Goal: Information Seeking & Learning: Learn about a topic

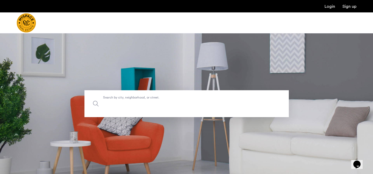
click at [151, 94] on input "Search by city, neighborhood, or street." at bounding box center [187, 103] width 205 height 27
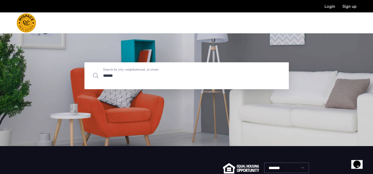
scroll to position [31, 0]
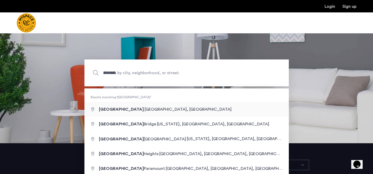
type input "**********"
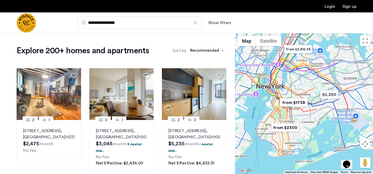
click at [290, 84] on div at bounding box center [304, 103] width 138 height 141
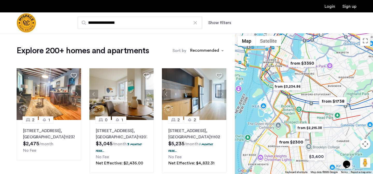
drag, startPoint x: 288, startPoint y: 97, endPoint x: 304, endPoint y: 78, distance: 26.1
click at [304, 78] on div at bounding box center [304, 103] width 138 height 141
click at [304, 76] on div at bounding box center [304, 103] width 138 height 141
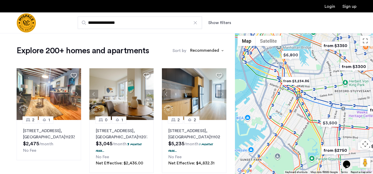
drag, startPoint x: 298, startPoint y: 80, endPoint x: 325, endPoint y: 57, distance: 35.0
click at [325, 57] on div at bounding box center [304, 103] width 138 height 141
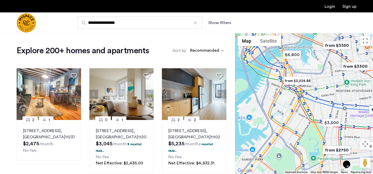
click at [307, 80] on img "from $3,234.86" at bounding box center [298, 81] width 32 height 12
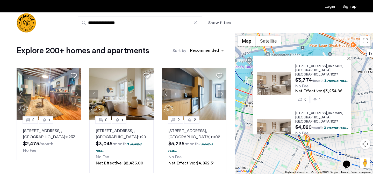
click at [312, 69] on span ", [GEOGRAPHIC_DATA]" at bounding box center [314, 73] width 36 height 8
click at [224, 22] on button "Show filters" at bounding box center [219, 23] width 23 height 6
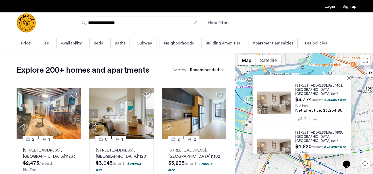
click at [111, 41] on div "Baths" at bounding box center [119, 43] width 19 height 11
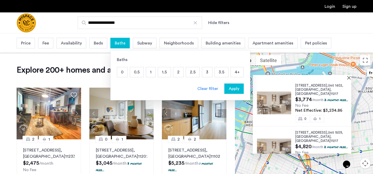
click at [104, 42] on div "Beds" at bounding box center [98, 43] width 18 height 11
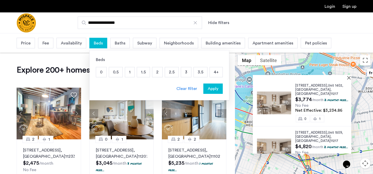
click at [154, 73] on p "2" at bounding box center [157, 72] width 10 height 10
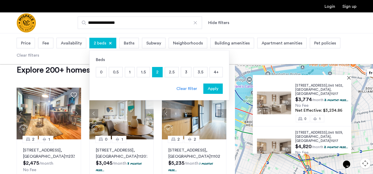
click at [216, 71] on p "4+" at bounding box center [216, 72] width 13 height 10
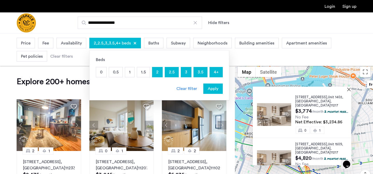
click at [215, 90] on span "Apply" at bounding box center [213, 89] width 11 height 6
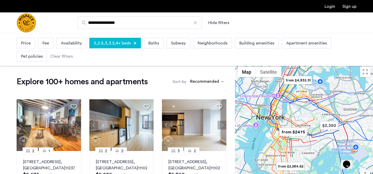
click at [117, 45] on span "2,2.5,3,3.5,4+ beds" at bounding box center [112, 43] width 37 height 6
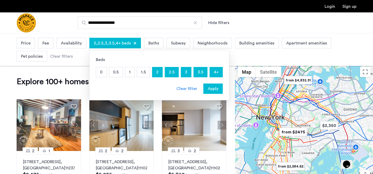
click at [144, 75] on p "1.5" at bounding box center [143, 72] width 13 height 10
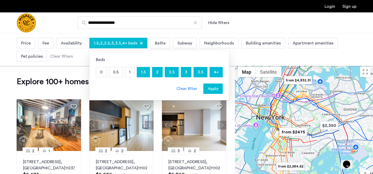
click at [208, 88] on span "Apply" at bounding box center [213, 89] width 11 height 6
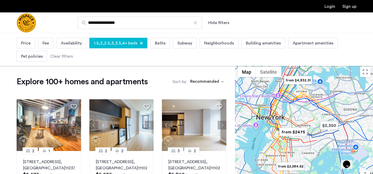
click at [162, 46] on span "Baths" at bounding box center [160, 43] width 11 height 6
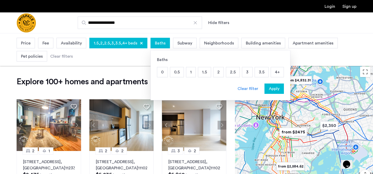
click at [190, 75] on p "1" at bounding box center [190, 72] width 9 height 10
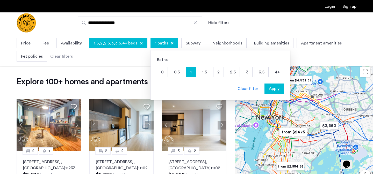
click at [274, 75] on p "4+" at bounding box center [277, 72] width 13 height 10
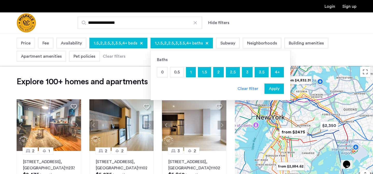
click at [276, 92] on span "Apply" at bounding box center [274, 89] width 11 height 6
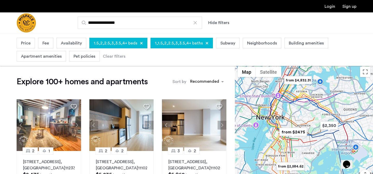
click at [246, 47] on div "Neighborhoods" at bounding box center [262, 43] width 39 height 11
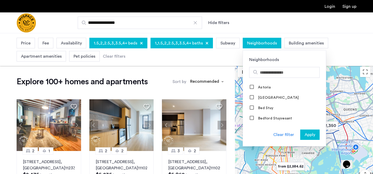
click at [246, 47] on div "Neighborhoods" at bounding box center [262, 43] width 39 height 11
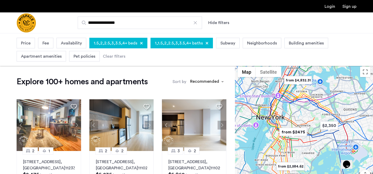
click at [78, 54] on span "Pet policies" at bounding box center [85, 56] width 22 height 6
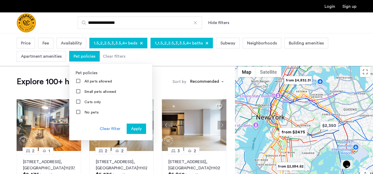
scroll to position [19, 0]
click at [92, 88] on mat-checkbox "All pets allowed" at bounding box center [110, 83] width 83 height 10
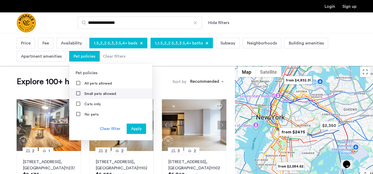
click at [90, 93] on label "Small pets allowed" at bounding box center [99, 94] width 33 height 4
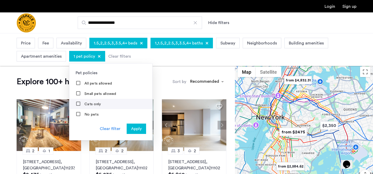
click at [85, 103] on label "Cats only" at bounding box center [91, 104] width 17 height 4
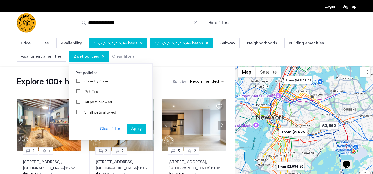
click at [85, 103] on label "All pets allowed" at bounding box center [97, 102] width 29 height 4
click at [96, 91] on mat-checkbox "Pet Fee" at bounding box center [110, 92] width 83 height 10
click at [92, 92] on label "Pet Fee" at bounding box center [90, 92] width 15 height 4
click at [96, 82] on label "Case by Case" at bounding box center [95, 82] width 25 height 4
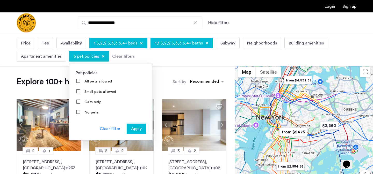
click at [131, 129] on span "Apply" at bounding box center [136, 129] width 11 height 6
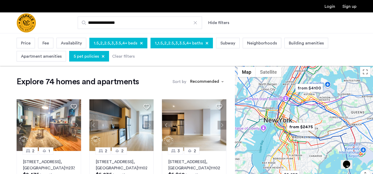
click at [23, 45] on span "Price" at bounding box center [26, 43] width 10 height 6
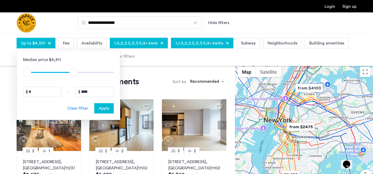
drag, startPoint x: 111, startPoint y: 74, endPoint x: 73, endPoint y: 75, distance: 37.9
click at [73, 75] on span "ngx-slider-max" at bounding box center [73, 72] width 8 height 8
click at [95, 95] on input "****" at bounding box center [94, 92] width 38 height 10
type input "****"
click at [61, 109] on div "Clear filter Apply" at bounding box center [68, 108] width 91 height 10
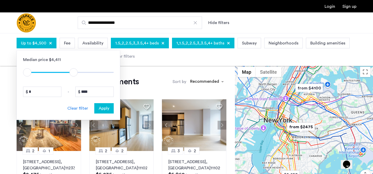
click at [107, 109] on span "Apply" at bounding box center [104, 109] width 11 height 6
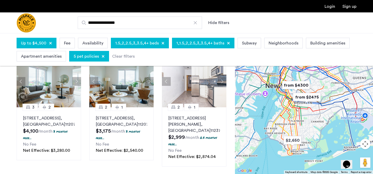
scroll to position [44, 0]
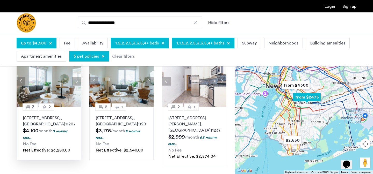
click at [60, 126] on span ", [GEOGRAPHIC_DATA]" at bounding box center [44, 121] width 42 height 10
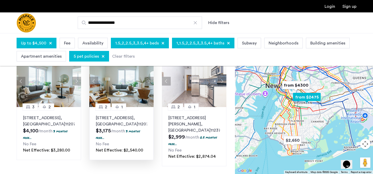
click at [135, 124] on span ", [GEOGRAPHIC_DATA]" at bounding box center [117, 121] width 42 height 10
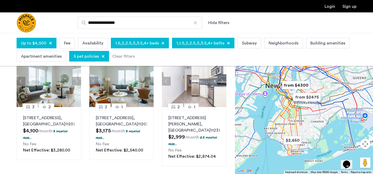
click at [302, 116] on div at bounding box center [304, 103] width 138 height 141
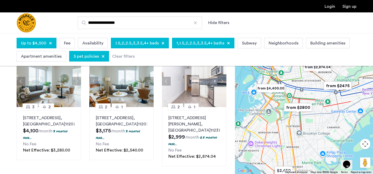
click at [296, 98] on div at bounding box center [304, 103] width 138 height 141
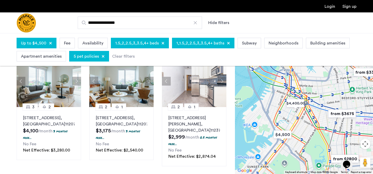
drag, startPoint x: 284, startPoint y: 94, endPoint x: 328, endPoint y: 129, distance: 56.1
click at [328, 129] on div at bounding box center [304, 103] width 138 height 141
click at [318, 125] on div at bounding box center [304, 103] width 138 height 141
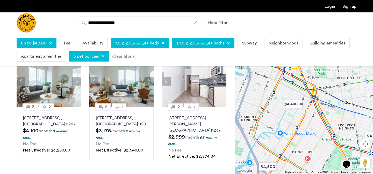
drag, startPoint x: 298, startPoint y: 110, endPoint x: 319, endPoint y: 126, distance: 26.6
click at [319, 126] on div at bounding box center [304, 103] width 138 height 141
click at [298, 106] on img "$4,400.00" at bounding box center [294, 104] width 22 height 12
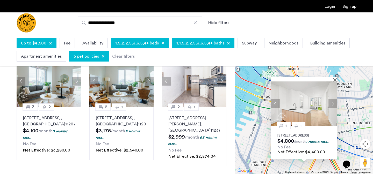
click at [308, 134] on p "526 Baltic Street, Unit 3I, Brooklyn, NY 11217" at bounding box center [304, 136] width 53 height 4
click at [259, 130] on div "2 1 526 Baltic Street, Unit 3I, Brooklyn, NY 11217 $4,800 /month 1 months free.…" at bounding box center [304, 103] width 138 height 141
click at [244, 142] on div "2 1 526 Baltic Street, Unit 3I, Brooklyn, NY 11217 $4,800 /month 1 months free.…" at bounding box center [304, 103] width 138 height 141
click at [261, 143] on div "2 1 526 Baltic Street, Unit 3I, Brooklyn, NY 11217 $4,800 /month 1 months free.…" at bounding box center [304, 103] width 138 height 141
click at [297, 164] on div "2 1 526 Baltic Street, Unit 3I, Brooklyn, NY 11217 $4,800 /month 1 months free.…" at bounding box center [304, 103] width 138 height 141
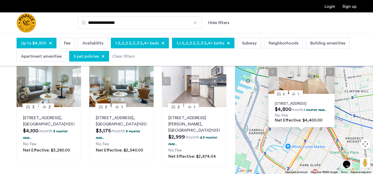
drag, startPoint x: 297, startPoint y: 164, endPoint x: 294, endPoint y: 131, distance: 32.8
click at [294, 131] on div "2 1 526 Baltic Street, Unit 3I, Brooklyn, NY 11217 $4,800 /month 1 months free.…" at bounding box center [304, 103] width 138 height 141
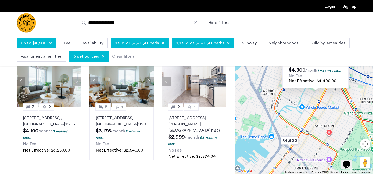
drag, startPoint x: 295, startPoint y: 136, endPoint x: 308, endPoint y: 96, distance: 42.2
click at [308, 96] on div "2 1 526 Baltic Street, Unit 3I, Brooklyn, NY 11217 $4,800 /month 1 months free.…" at bounding box center [304, 103] width 138 height 141
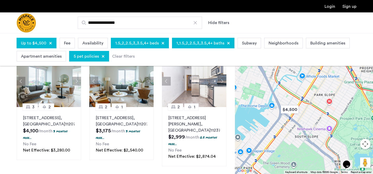
drag, startPoint x: 291, startPoint y: 132, endPoint x: 288, endPoint y: 101, distance: 31.1
click at [288, 101] on div "2 1 526 Baltic Street, Unit 3I, Brooklyn, NY 11217 $4,800 /month 1 months free.…" at bounding box center [304, 103] width 138 height 141
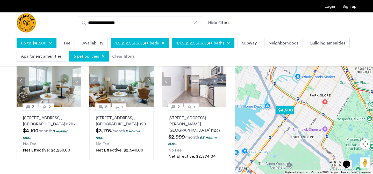
click at [281, 109] on img "$4,500" at bounding box center [286, 110] width 22 height 12
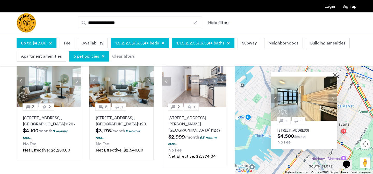
click at [318, 102] on img at bounding box center [304, 99] width 66 height 44
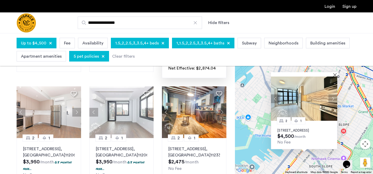
scroll to position [132, 0]
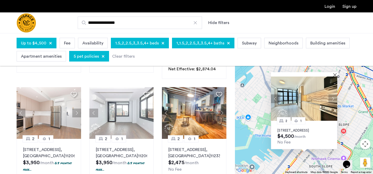
click at [255, 136] on div "2 1 584 4th Avenue, Unit 505, Brooklyn, NY 11215 $4,500 /month No Fee" at bounding box center [304, 103] width 138 height 141
click at [351, 124] on div "2 1 584 4th Avenue, Unit 505, Brooklyn, NY 11215 $4,500 /month No Fee" at bounding box center [304, 103] width 138 height 141
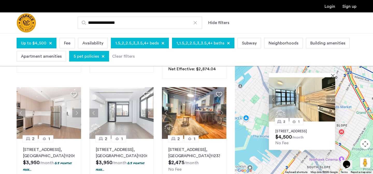
drag, startPoint x: 354, startPoint y: 119, endPoint x: 346, endPoint y: 126, distance: 11.1
click at [346, 126] on div "2 1 584 4th Avenue, Unit 505, Brooklyn, NY 11215 $4,500 /month No Fee" at bounding box center [304, 103] width 138 height 141
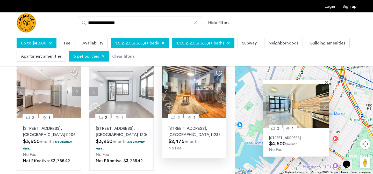
scroll to position [153, 0]
click at [229, 114] on div "3 2 2840 Atlantic Avenue, Unit 531, Brooklyn , NY 11207 $4,100 /month 3 months …" at bounding box center [121, 169] width 218 height 453
click at [211, 109] on img at bounding box center [194, 92] width 65 height 52
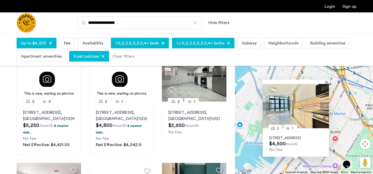
scroll to position [283, 0]
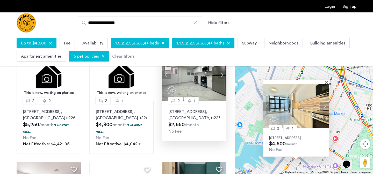
click at [211, 135] on div "42 Southgate Court, Unit 1, Brooklyn , NY 11223 $2,650 /month No Fee" at bounding box center [195, 122] width 52 height 26
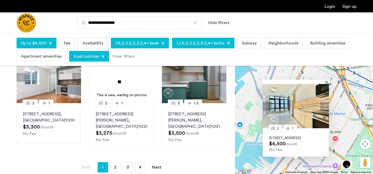
scroll to position [394, 0]
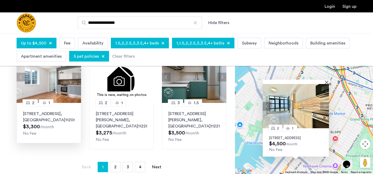
click at [71, 137] on div "869 Park Avenue, Unit 3A, Brooklyn , NY 11206 $3,300 /month No Fee" at bounding box center [49, 124] width 52 height 26
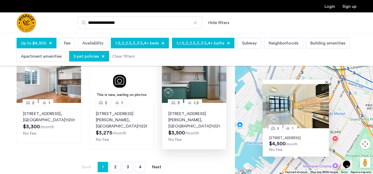
click at [206, 129] on span ", [GEOGRAPHIC_DATA]" at bounding box center [190, 123] width 42 height 10
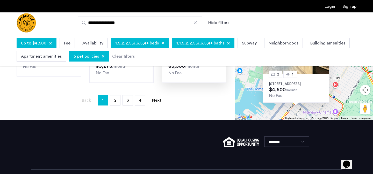
scroll to position [493, 0]
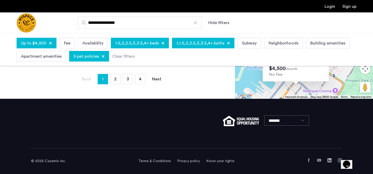
click at [116, 84] on link "page 2" at bounding box center [115, 79] width 10 height 10
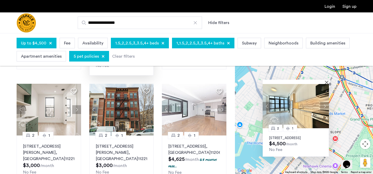
scroll to position [125, 0]
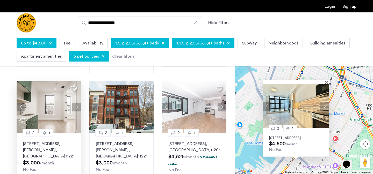
click at [61, 118] on img at bounding box center [49, 107] width 65 height 52
click at [269, 43] on span "Neighborhoods" at bounding box center [284, 43] width 30 height 6
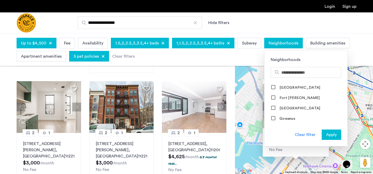
scroll to position [367, 0]
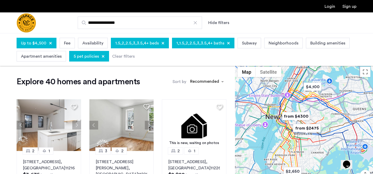
click at [317, 140] on div at bounding box center [304, 134] width 138 height 141
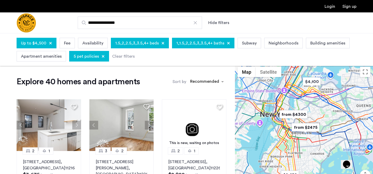
click at [317, 140] on div at bounding box center [304, 134] width 138 height 141
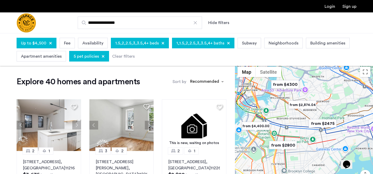
click at [311, 110] on img "from $2,874.04" at bounding box center [303, 105] width 32 height 12
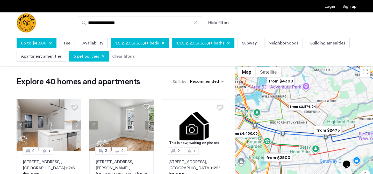
click at [311, 110] on img "from $2,874.04" at bounding box center [303, 107] width 32 height 12
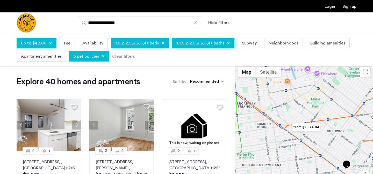
click at [311, 110] on div "To navigate, press the arrow keys." at bounding box center [304, 134] width 138 height 141
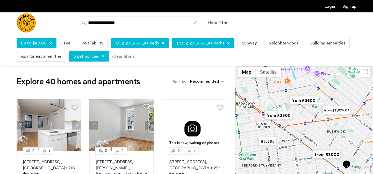
click at [311, 110] on div "To navigate, press the arrow keys." at bounding box center [304, 134] width 138 height 141
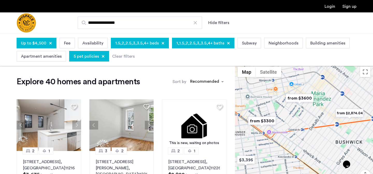
click at [311, 110] on div "To navigate, press the arrow keys." at bounding box center [304, 134] width 138 height 141
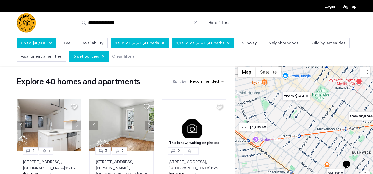
click at [302, 114] on div "To navigate, press the arrow keys." at bounding box center [304, 134] width 138 height 141
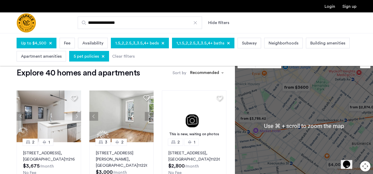
scroll to position [10, 0]
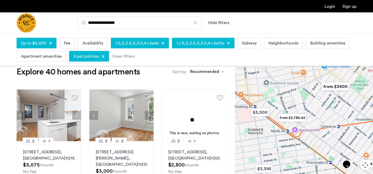
drag, startPoint x: 306, startPoint y: 117, endPoint x: 345, endPoint y: 117, distance: 39.7
click at [345, 117] on div "To navigate, press the arrow keys." at bounding box center [304, 124] width 138 height 141
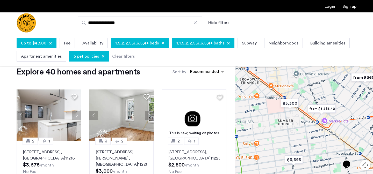
drag, startPoint x: 323, startPoint y: 114, endPoint x: 353, endPoint y: 105, distance: 32.2
click at [353, 105] on div "To navigate, press the arrow keys." at bounding box center [304, 124] width 138 height 141
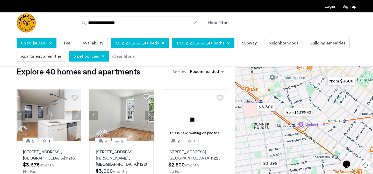
drag, startPoint x: 325, startPoint y: 105, endPoint x: 300, endPoint y: 109, distance: 25.0
click at [300, 109] on img "from $3,785.42" at bounding box center [298, 113] width 32 height 12
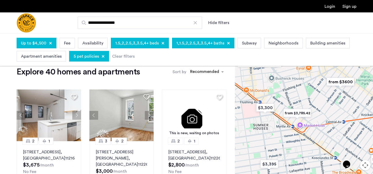
click at [337, 85] on img "from $3600" at bounding box center [341, 82] width 32 height 12
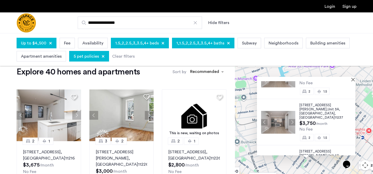
scroll to position [0, 0]
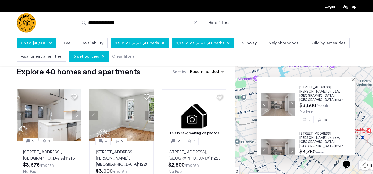
click at [323, 91] on div "75 Wilson Avenue, Unit 2A, Brooklyn , NY 11237" at bounding box center [328, 94] width 56 height 17
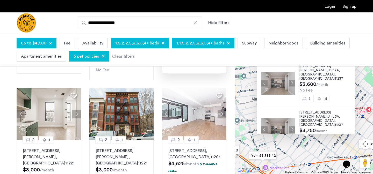
scroll to position [117, 0]
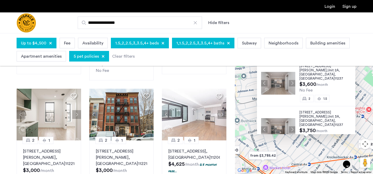
click at [328, 153] on div "75 Wilson Avenue, Unit 2A, Brooklyn , NY 11237 $3,600 /month No Fee 2 1.5 75 Wi…" at bounding box center [304, 103] width 138 height 141
click at [313, 146] on div "75 Wilson Avenue, Unit 2A, Brooklyn , NY 11237 $3,600 /month No Fee 2 1.5 75 Wi…" at bounding box center [304, 103] width 138 height 141
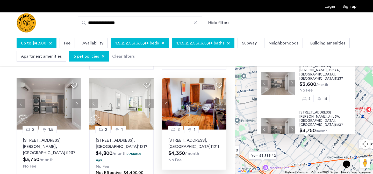
scroll to position [347, 0]
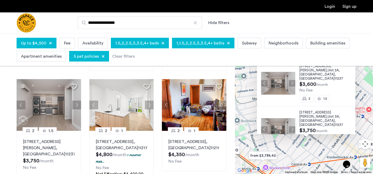
click at [299, 146] on div "75 Wilson Avenue, Unit 2A, Brooklyn , NY 11237 $3,600 /month No Fee 2 1.5 75 Wi…" at bounding box center [304, 103] width 138 height 141
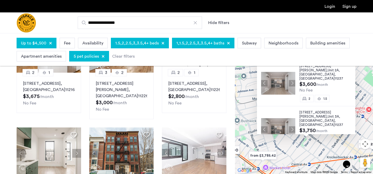
scroll to position [0, 0]
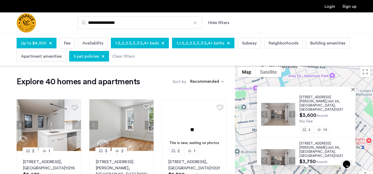
click at [352, 89] on div at bounding box center [304, 89] width 95 height 4
click at [355, 89] on button "Close" at bounding box center [355, 90] width 4 height 4
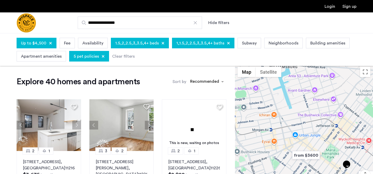
click at [355, 89] on div at bounding box center [304, 134] width 138 height 141
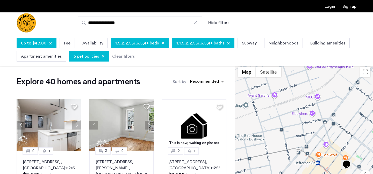
click at [339, 101] on div at bounding box center [304, 134] width 138 height 141
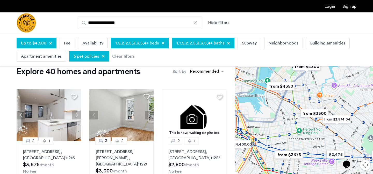
scroll to position [10, 0]
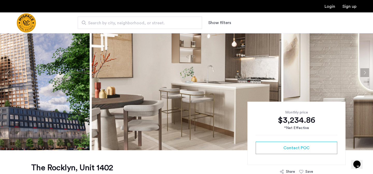
scroll to position [27, 0]
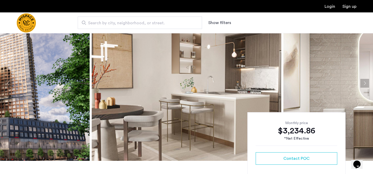
click at [366, 82] on button "Next apartment" at bounding box center [365, 83] width 9 height 9
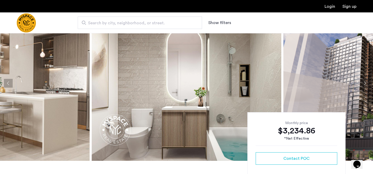
click at [366, 82] on button "Next apartment" at bounding box center [365, 83] width 9 height 9
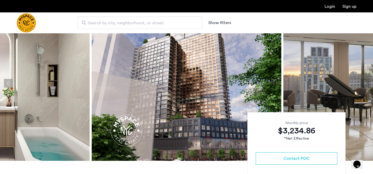
click at [366, 82] on button "Next apartment" at bounding box center [365, 83] width 9 height 9
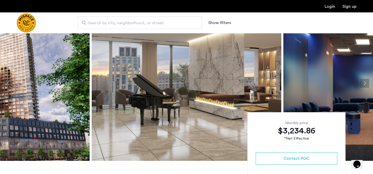
click at [366, 82] on button "Next apartment" at bounding box center [365, 83] width 9 height 9
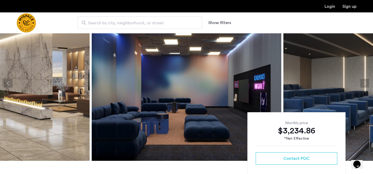
click at [366, 82] on button "Next apartment" at bounding box center [365, 83] width 9 height 9
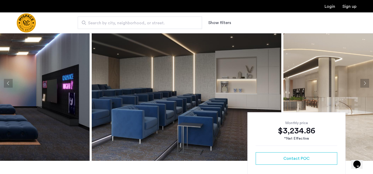
click at [366, 82] on button "Next apartment" at bounding box center [365, 83] width 9 height 9
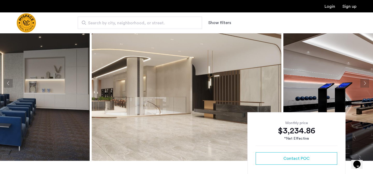
click at [366, 82] on button "Next apartment" at bounding box center [365, 83] width 9 height 9
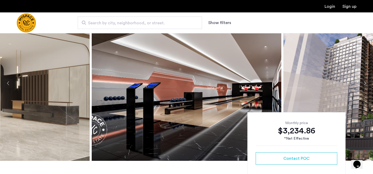
click at [366, 82] on button "Next apartment" at bounding box center [365, 83] width 9 height 9
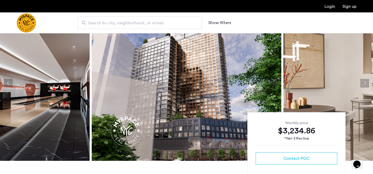
click at [366, 82] on button "Next apartment" at bounding box center [365, 83] width 9 height 9
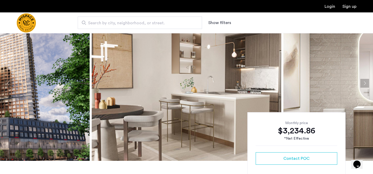
click at [366, 82] on button "Next apartment" at bounding box center [365, 83] width 9 height 9
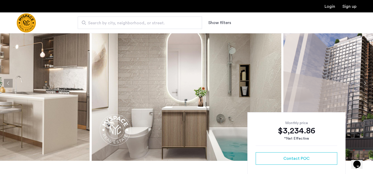
click at [366, 82] on button "Next apartment" at bounding box center [365, 83] width 9 height 9
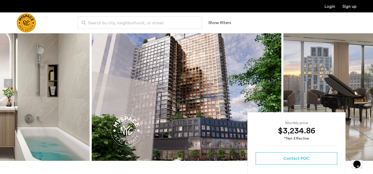
click at [366, 82] on button "Next apartment" at bounding box center [365, 83] width 9 height 9
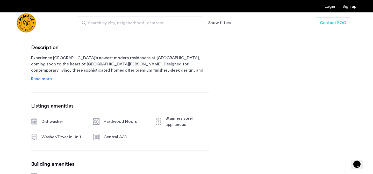
scroll to position [277, 0]
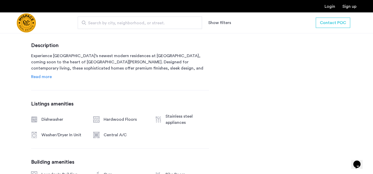
click at [47, 76] on span "Read more" at bounding box center [41, 77] width 21 height 4
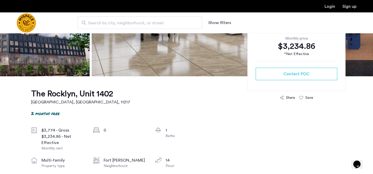
scroll to position [113, 0]
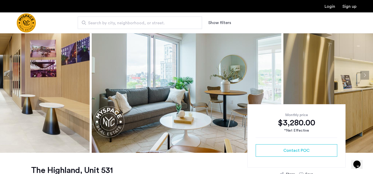
scroll to position [35, 0]
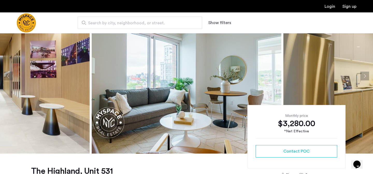
click at [365, 74] on button "Next apartment" at bounding box center [365, 76] width 9 height 9
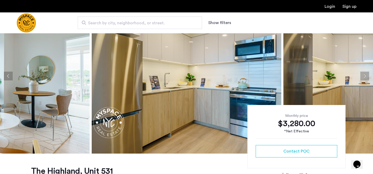
click at [365, 74] on button "Next apartment" at bounding box center [365, 76] width 9 height 9
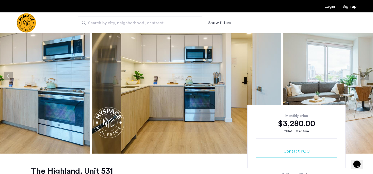
click at [365, 74] on button "Next apartment" at bounding box center [365, 76] width 9 height 9
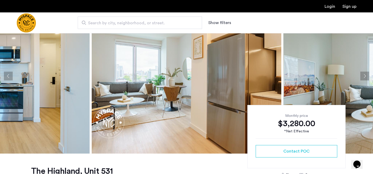
click at [365, 74] on button "Next apartment" at bounding box center [365, 76] width 9 height 9
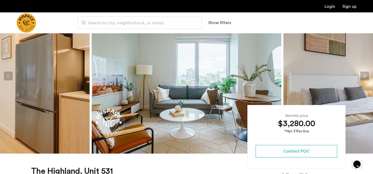
click at [365, 74] on button "Next apartment" at bounding box center [365, 76] width 9 height 9
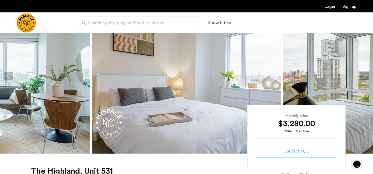
click at [365, 74] on button "Next apartment" at bounding box center [365, 76] width 9 height 9
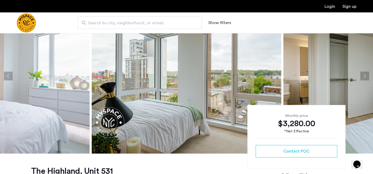
click at [365, 74] on button "Next apartment" at bounding box center [365, 76] width 9 height 9
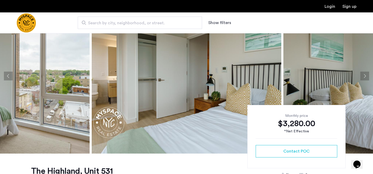
click at [365, 74] on button "Next apartment" at bounding box center [365, 76] width 9 height 9
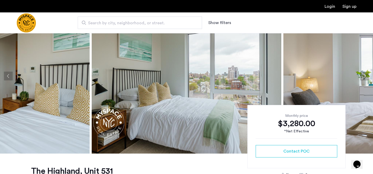
click at [365, 74] on button "Next apartment" at bounding box center [365, 76] width 9 height 9
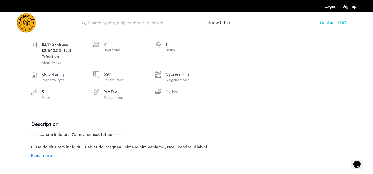
scroll to position [203, 0]
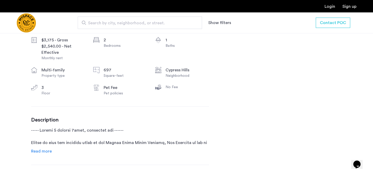
click at [46, 150] on span "Read more" at bounding box center [41, 152] width 21 height 4
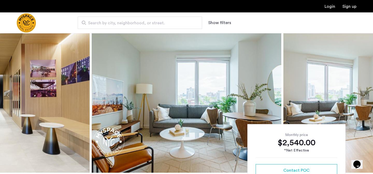
scroll to position [17, 0]
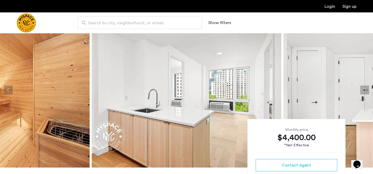
scroll to position [22, 0]
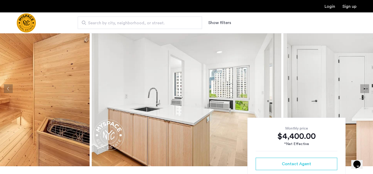
click at [366, 87] on button "Next apartment" at bounding box center [365, 89] width 9 height 9
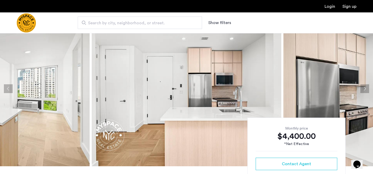
click at [366, 87] on button "Next apartment" at bounding box center [365, 89] width 9 height 9
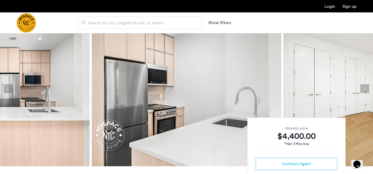
click at [366, 87] on button "Next apartment" at bounding box center [365, 89] width 9 height 9
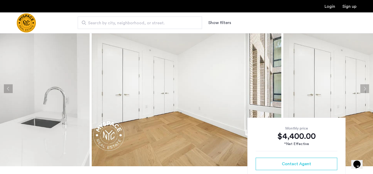
click at [366, 87] on button "Next apartment" at bounding box center [365, 89] width 9 height 9
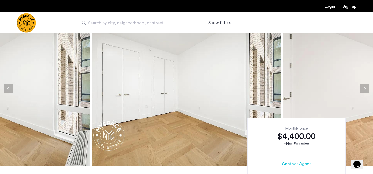
click at [366, 87] on button "Next apartment" at bounding box center [365, 89] width 9 height 9
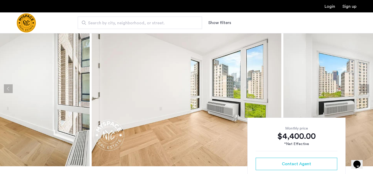
click at [366, 87] on button "Next apartment" at bounding box center [365, 89] width 9 height 9
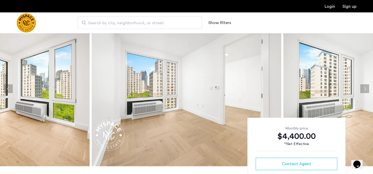
click at [366, 87] on button "Next apartment" at bounding box center [365, 89] width 9 height 9
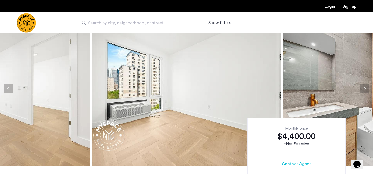
click at [366, 87] on button "Next apartment" at bounding box center [365, 89] width 9 height 9
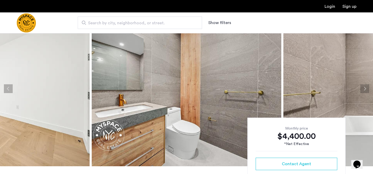
click at [366, 87] on button "Next apartment" at bounding box center [365, 89] width 9 height 9
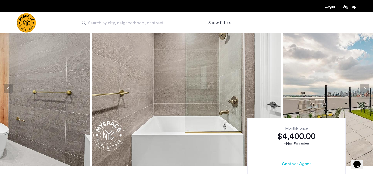
click at [366, 87] on button "Next apartment" at bounding box center [365, 89] width 9 height 9
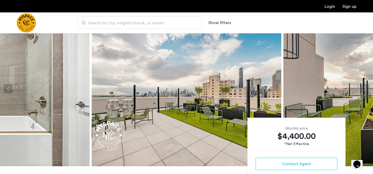
click at [366, 87] on button "Next apartment" at bounding box center [365, 89] width 9 height 9
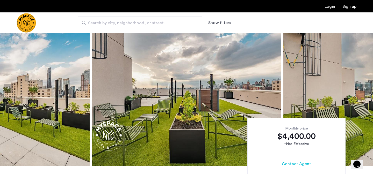
click at [366, 87] on button "Next apartment" at bounding box center [365, 89] width 9 height 9
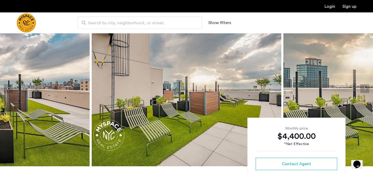
click at [366, 87] on button "Next apartment" at bounding box center [365, 89] width 9 height 9
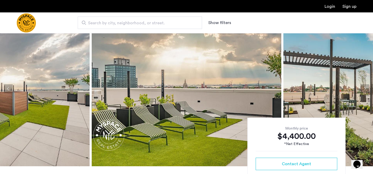
click at [366, 87] on button "Next apartment" at bounding box center [365, 89] width 9 height 9
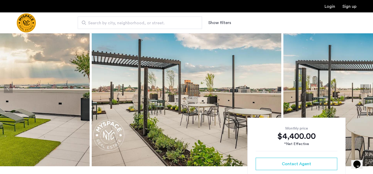
click at [366, 87] on button "Next apartment" at bounding box center [365, 89] width 9 height 9
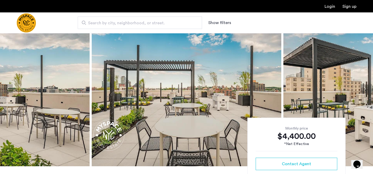
click at [366, 87] on button "Next apartment" at bounding box center [365, 89] width 9 height 9
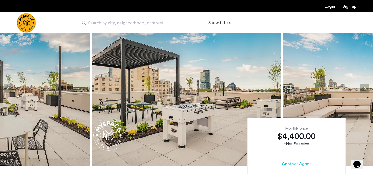
click at [366, 87] on button "Next apartment" at bounding box center [365, 89] width 9 height 9
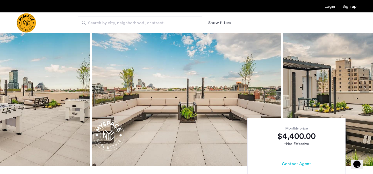
click at [366, 87] on button "Next apartment" at bounding box center [365, 89] width 9 height 9
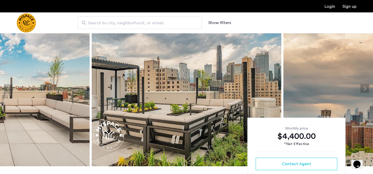
click at [366, 87] on button "Next apartment" at bounding box center [365, 89] width 9 height 9
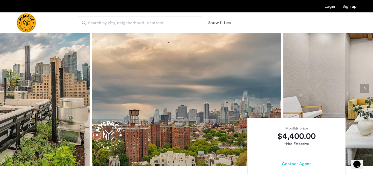
click at [366, 87] on button "Next apartment" at bounding box center [365, 89] width 9 height 9
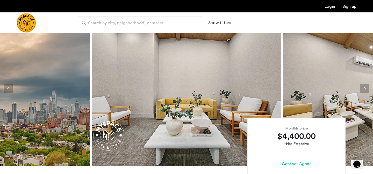
click at [366, 87] on button "Next apartment" at bounding box center [365, 89] width 9 height 9
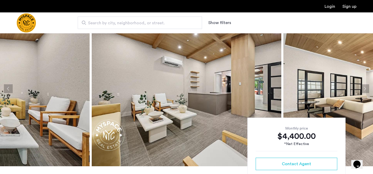
click at [366, 87] on button "Next apartment" at bounding box center [365, 89] width 9 height 9
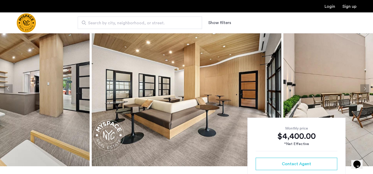
click at [366, 87] on button "Next apartment" at bounding box center [365, 89] width 9 height 9
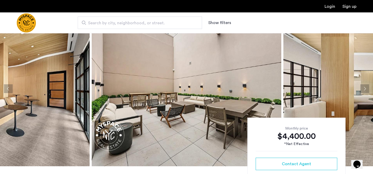
click at [366, 87] on button "Next apartment" at bounding box center [365, 89] width 9 height 9
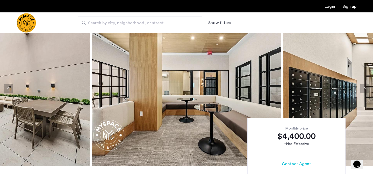
click at [366, 87] on button "Next apartment" at bounding box center [365, 89] width 9 height 9
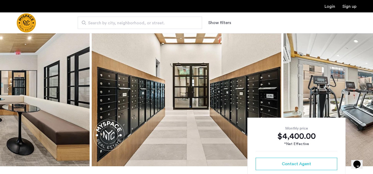
click at [366, 87] on button "Next apartment" at bounding box center [365, 89] width 9 height 9
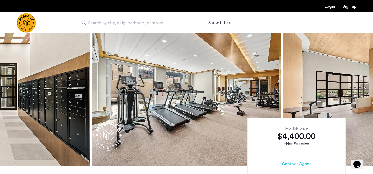
click at [366, 87] on button "Next apartment" at bounding box center [365, 89] width 9 height 9
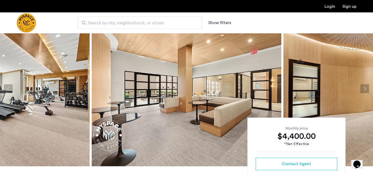
click at [366, 87] on button "Next apartment" at bounding box center [365, 89] width 9 height 9
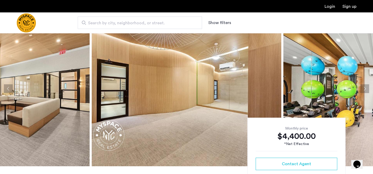
click at [366, 87] on button "Next apartment" at bounding box center [365, 89] width 9 height 9
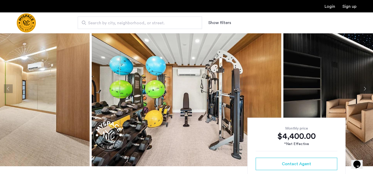
click at [366, 87] on button "Next apartment" at bounding box center [365, 89] width 9 height 9
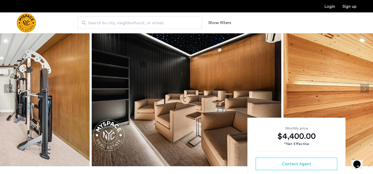
click at [366, 87] on button "Next apartment" at bounding box center [365, 89] width 9 height 9
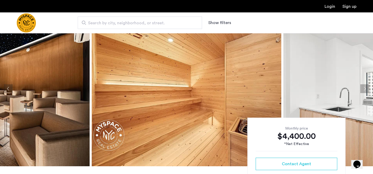
click at [366, 87] on button "Next apartment" at bounding box center [365, 89] width 9 height 9
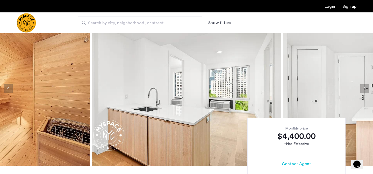
click at [366, 87] on button "Next apartment" at bounding box center [365, 89] width 9 height 9
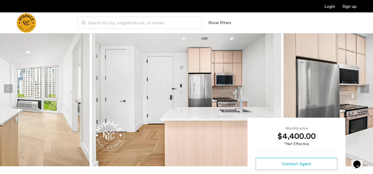
click at [366, 87] on button "Next apartment" at bounding box center [365, 89] width 9 height 9
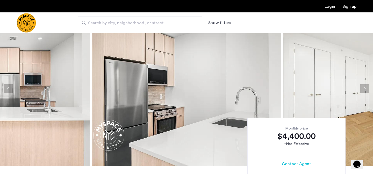
click at [366, 87] on button "Next apartment" at bounding box center [365, 89] width 9 height 9
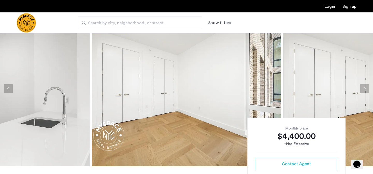
click at [366, 87] on button "Next apartment" at bounding box center [365, 89] width 9 height 9
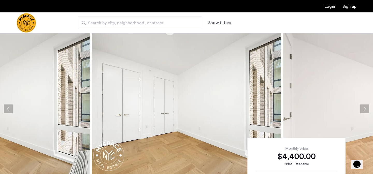
scroll to position [2, 0]
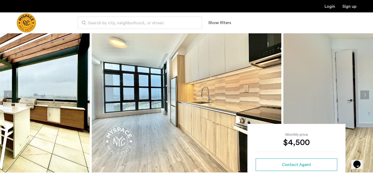
scroll to position [16, 0]
click at [278, 97] on img at bounding box center [187, 95] width 190 height 156
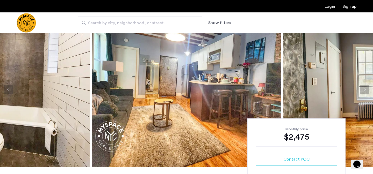
scroll to position [22, 0]
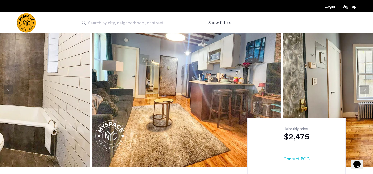
click at [346, 95] on img at bounding box center [379, 90] width 190 height 156
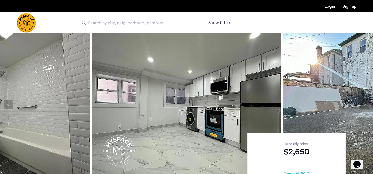
scroll to position [7, 0]
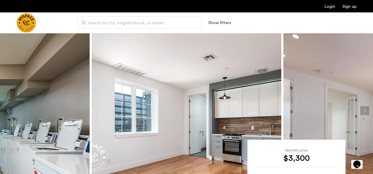
scroll to position [35, 0]
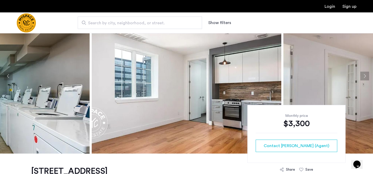
click at [170, 102] on img at bounding box center [187, 76] width 190 height 156
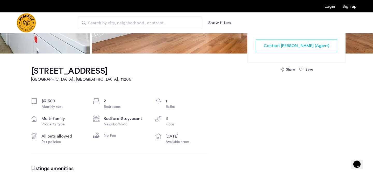
scroll to position [135, 0]
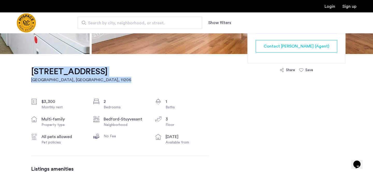
drag, startPoint x: 146, startPoint y: 75, endPoint x: 32, endPoint y: 75, distance: 113.6
click at [32, 75] on div "[STREET_ADDRESS] $3,300 Monthly rent 2 Bedrooms 1 Baths multi-family Property t…" at bounding box center [120, 177] width 178 height 246
copy link "[STREET_ADDRESS]"
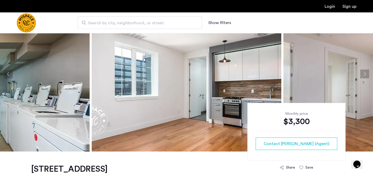
scroll to position [37, 0]
click at [367, 72] on button "Next apartment" at bounding box center [365, 73] width 9 height 9
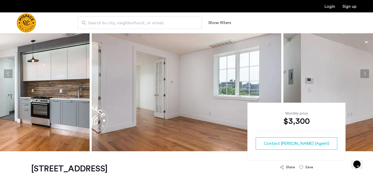
click at [367, 72] on button "Next apartment" at bounding box center [365, 73] width 9 height 9
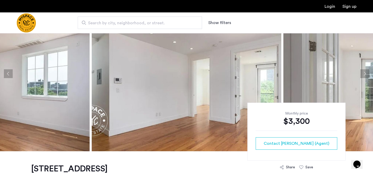
click at [367, 72] on button "Next apartment" at bounding box center [365, 73] width 9 height 9
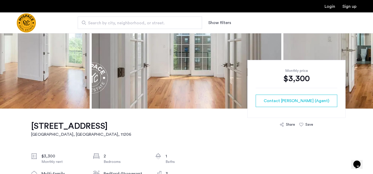
scroll to position [79, 0]
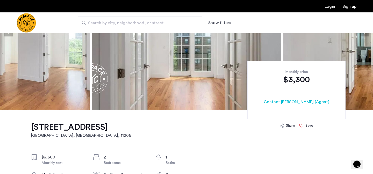
click at [311, 127] on div "Save" at bounding box center [310, 125] width 8 height 5
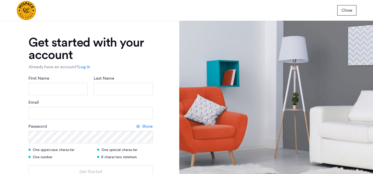
click at [347, 11] on span "Close" at bounding box center [347, 10] width 11 height 6
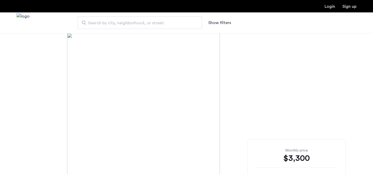
click at [347, 11] on div "Login Sign up" at bounding box center [186, 6] width 373 height 12
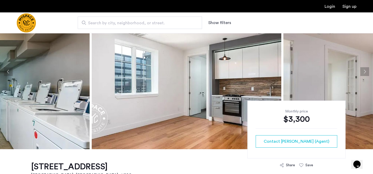
scroll to position [39, 0]
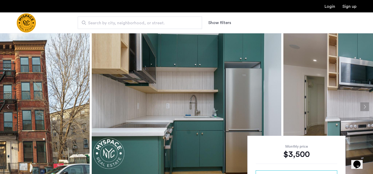
scroll to position [3, 0]
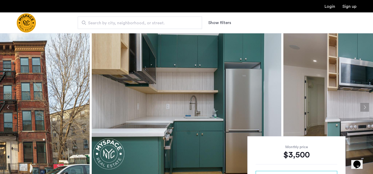
click at [194, 127] on img at bounding box center [187, 108] width 190 height 156
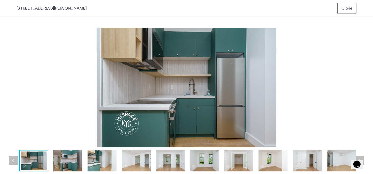
scroll to position [0, 0]
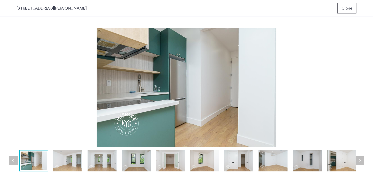
click at [349, 11] on span "Close" at bounding box center [347, 8] width 11 height 6
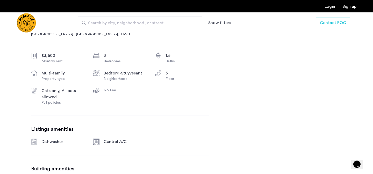
scroll to position [185, 0]
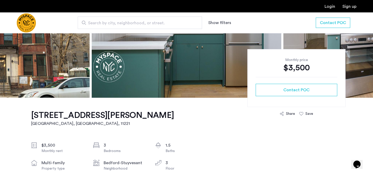
scroll to position [0, 0]
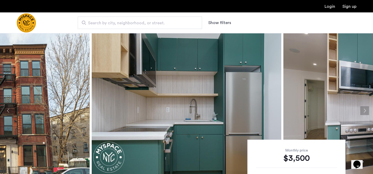
click at [285, 105] on img at bounding box center [379, 111] width 190 height 156
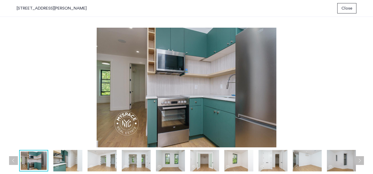
click at [348, 11] on button "Close" at bounding box center [347, 8] width 19 height 10
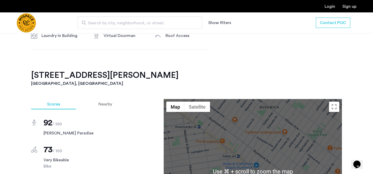
scroll to position [329, 0]
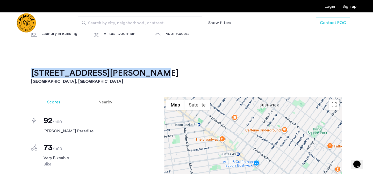
drag, startPoint x: 151, startPoint y: 75, endPoint x: 30, endPoint y: 74, distance: 121.3
click at [30, 74] on div "1027 Putnam Avenue, Unit 3D Brooklyn, NY , 11221 $3,500 Monthly rent 3 Bedrooms…" at bounding box center [186, 130] width 327 height 541
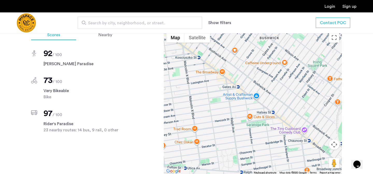
copy h2 "1027 Putnam Avenue, Unit 3D"
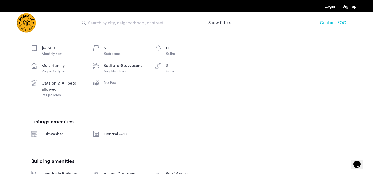
scroll to position [130, 0]
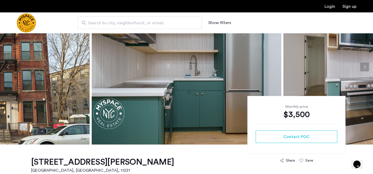
scroll to position [0, 0]
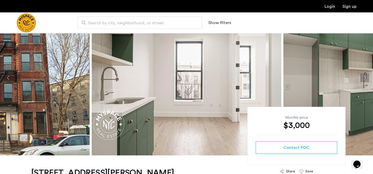
scroll to position [33, 0]
click at [169, 92] on img at bounding box center [187, 79] width 190 height 156
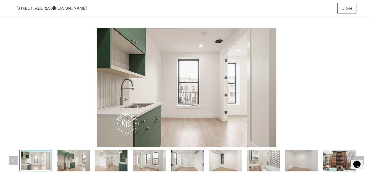
scroll to position [0, 0]
click at [346, 9] on span "Close" at bounding box center [347, 8] width 11 height 6
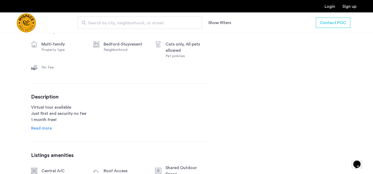
scroll to position [211, 0]
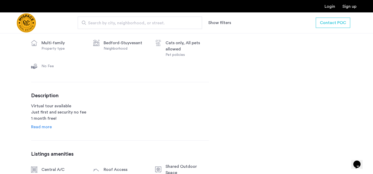
click at [47, 125] on span "Read more" at bounding box center [41, 127] width 21 height 4
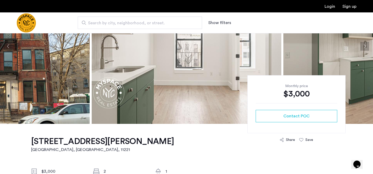
scroll to position [66, 0]
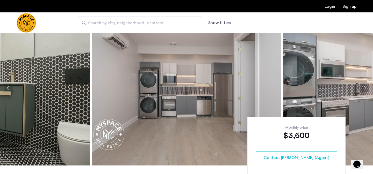
scroll to position [24, 0]
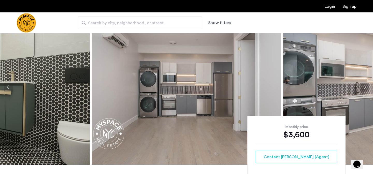
click at [216, 95] on img at bounding box center [187, 88] width 190 height 156
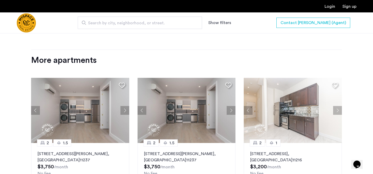
scroll to position [541, 0]
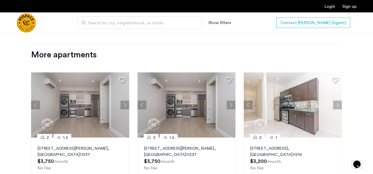
click at [125, 103] on button "Next apartment" at bounding box center [125, 105] width 9 height 9
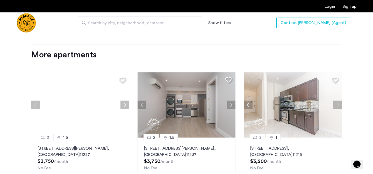
click at [125, 103] on button "Next apartment" at bounding box center [125, 105] width 9 height 9
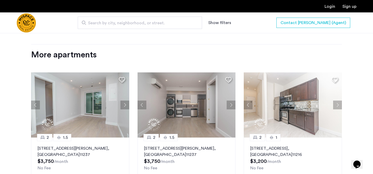
click at [125, 103] on button "Next apartment" at bounding box center [125, 105] width 9 height 9
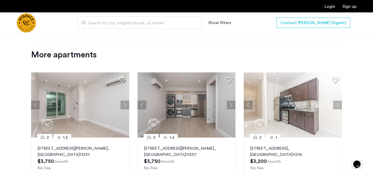
click at [125, 103] on button "Next apartment" at bounding box center [125, 105] width 9 height 9
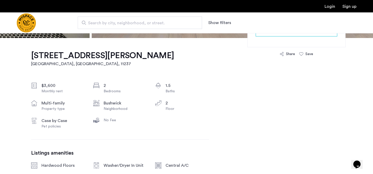
scroll to position [0, 0]
